Goal: Task Accomplishment & Management: Manage account settings

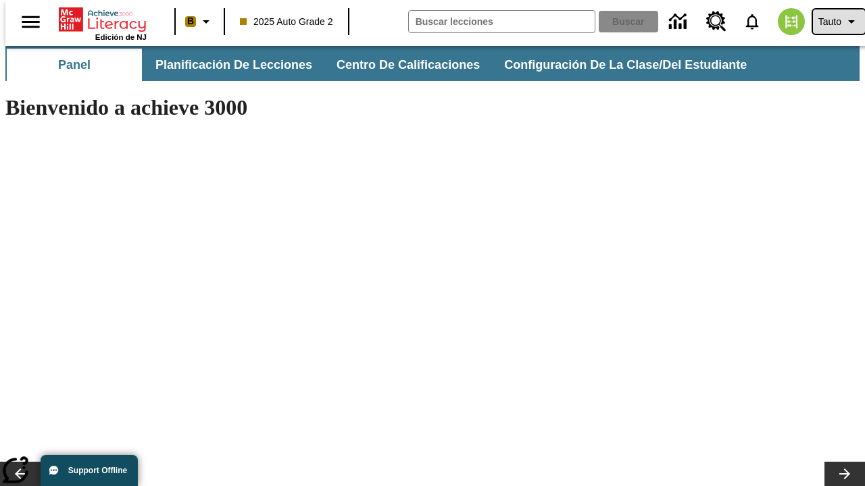
click at [832, 22] on span "Tauto" at bounding box center [829, 22] width 23 height 14
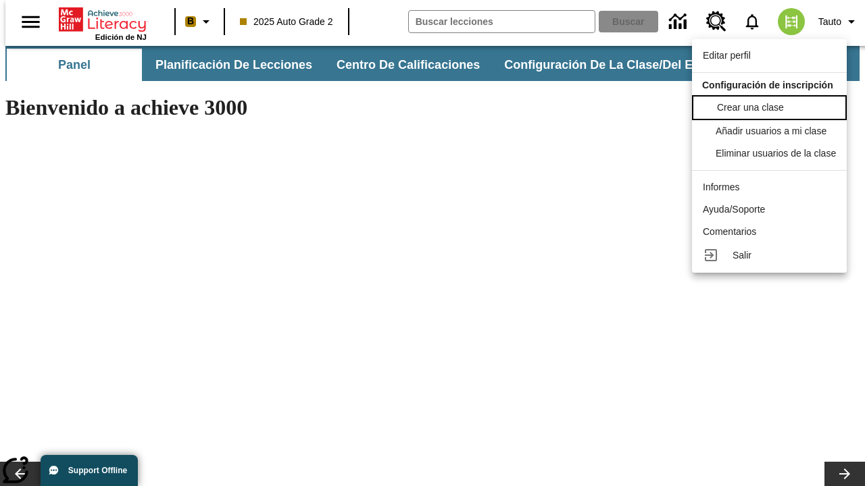
click at [773, 106] on span "Crear una clase" at bounding box center [750, 107] width 67 height 11
click at [773, 131] on span "Añadir usuarios a mi clase" at bounding box center [772, 129] width 111 height 11
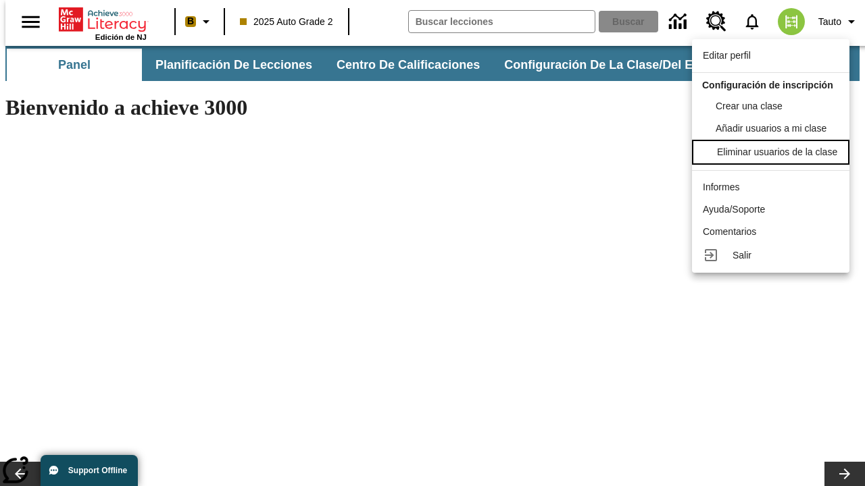
click at [773, 159] on div "Eliminar usuarios de la clase" at bounding box center [777, 152] width 120 height 14
